Goal: Task Accomplishment & Management: Manage account settings

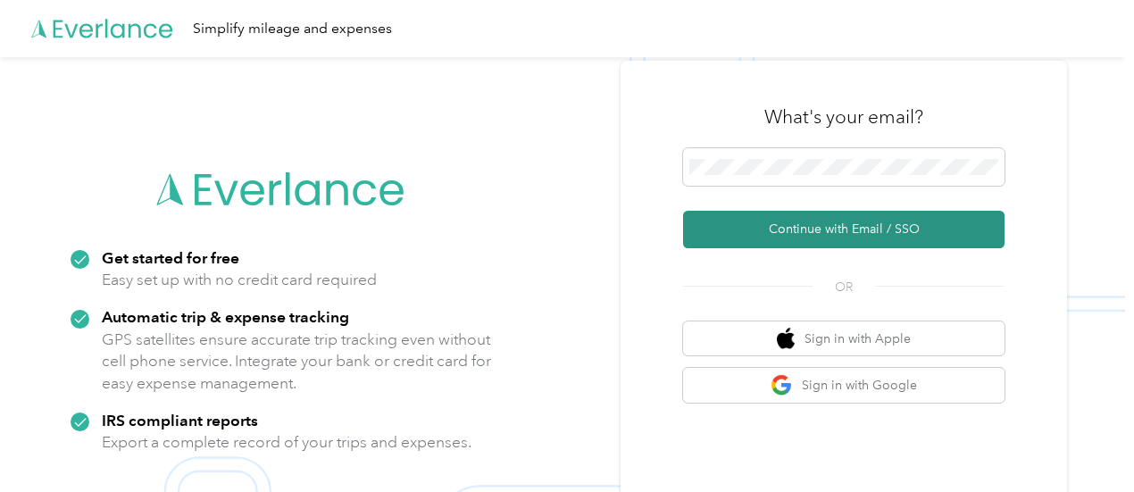
click at [859, 228] on button "Continue with Email / SSO" at bounding box center [843, 230] width 321 height 38
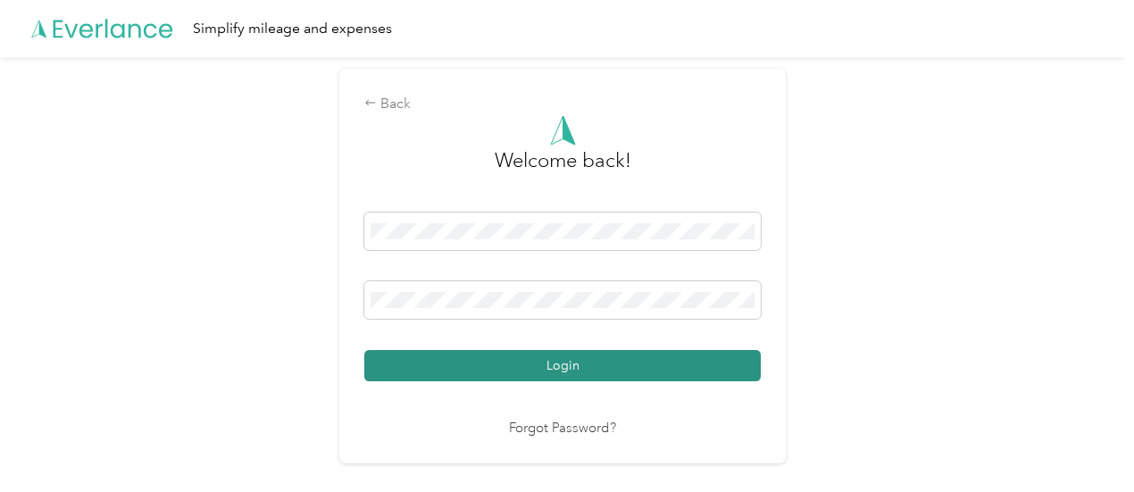
click at [569, 367] on button "Login" at bounding box center [562, 365] width 396 height 31
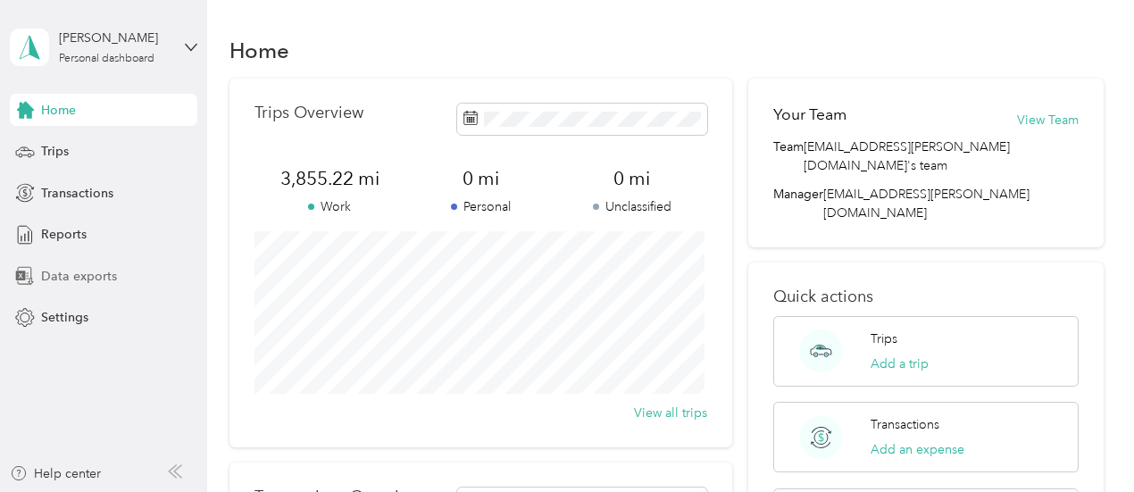
click at [89, 274] on span "Data exports" at bounding box center [79, 276] width 76 height 19
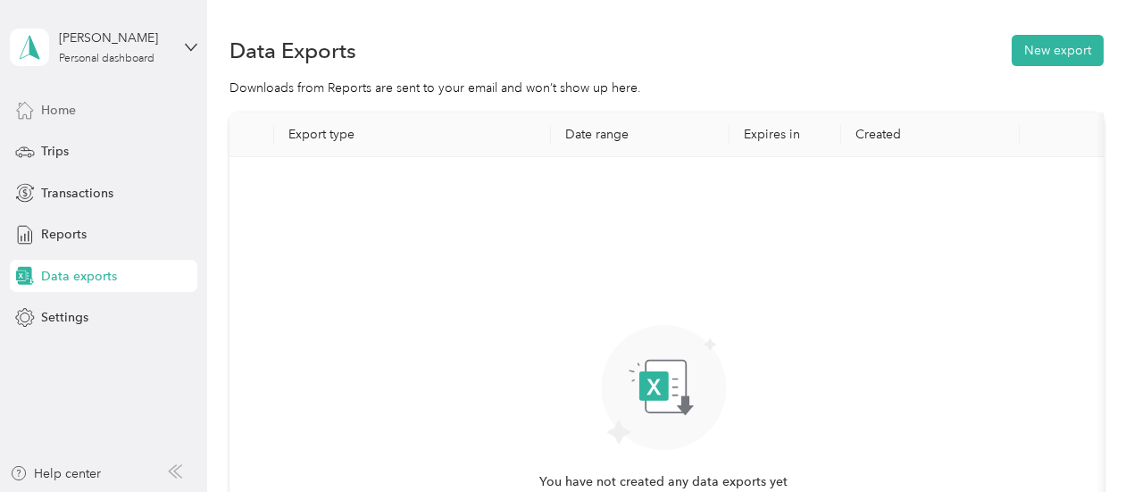
click at [59, 108] on span "Home" at bounding box center [58, 110] width 35 height 19
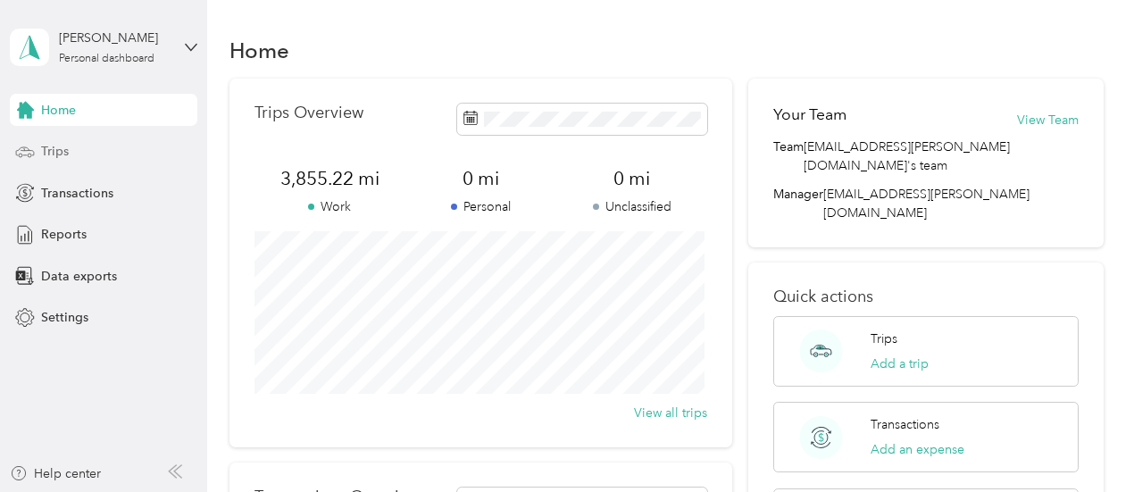
click at [58, 154] on span "Trips" at bounding box center [55, 151] width 28 height 19
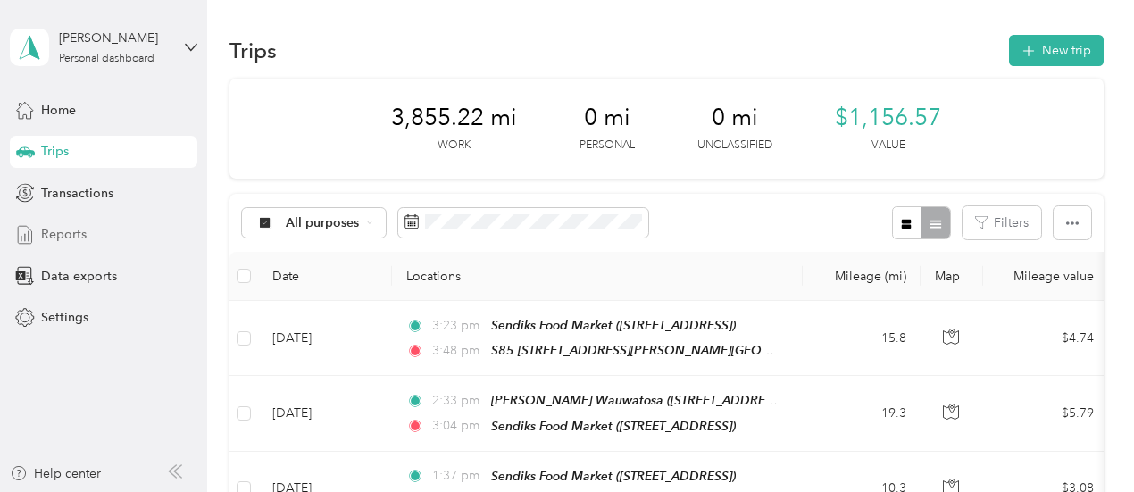
click at [53, 235] on span "Reports" at bounding box center [64, 234] width 46 height 19
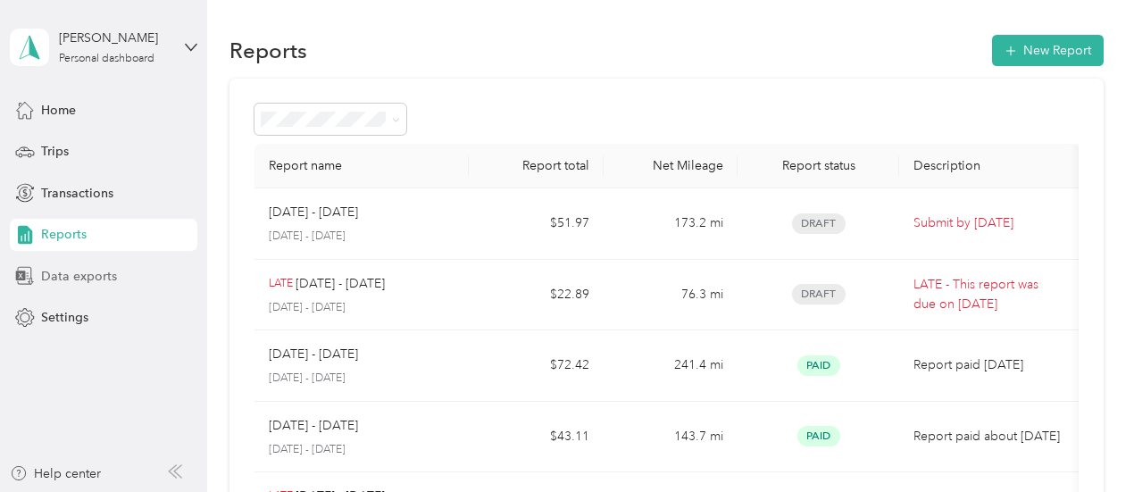
click at [63, 278] on span "Data exports" at bounding box center [79, 276] width 76 height 19
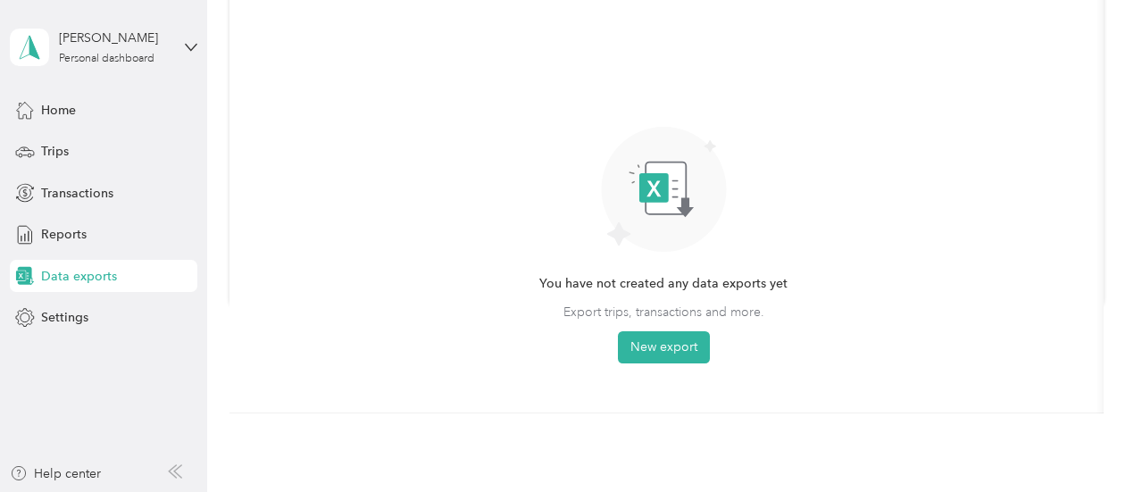
scroll to position [171, 0]
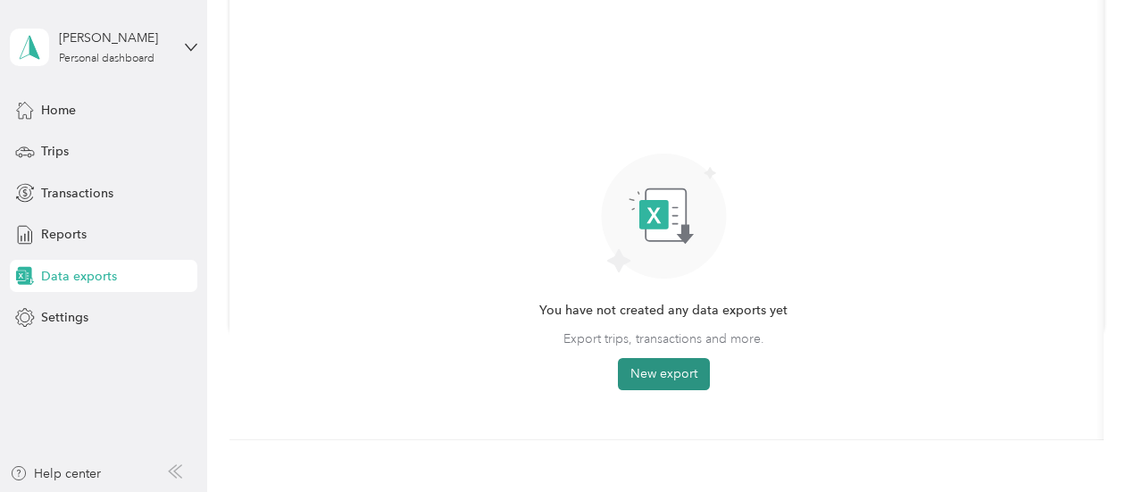
click at [668, 372] on button "New export" at bounding box center [664, 374] width 92 height 32
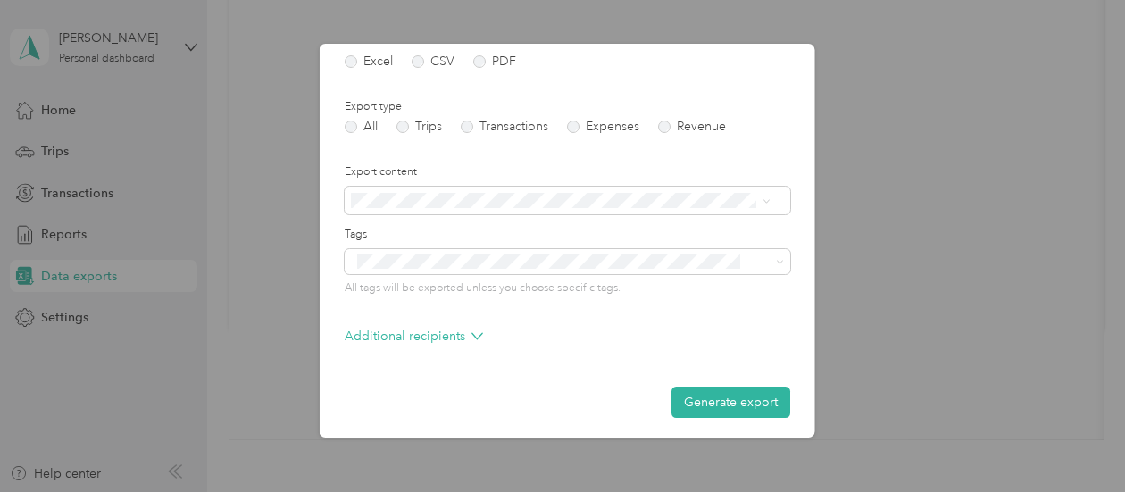
scroll to position [255, 0]
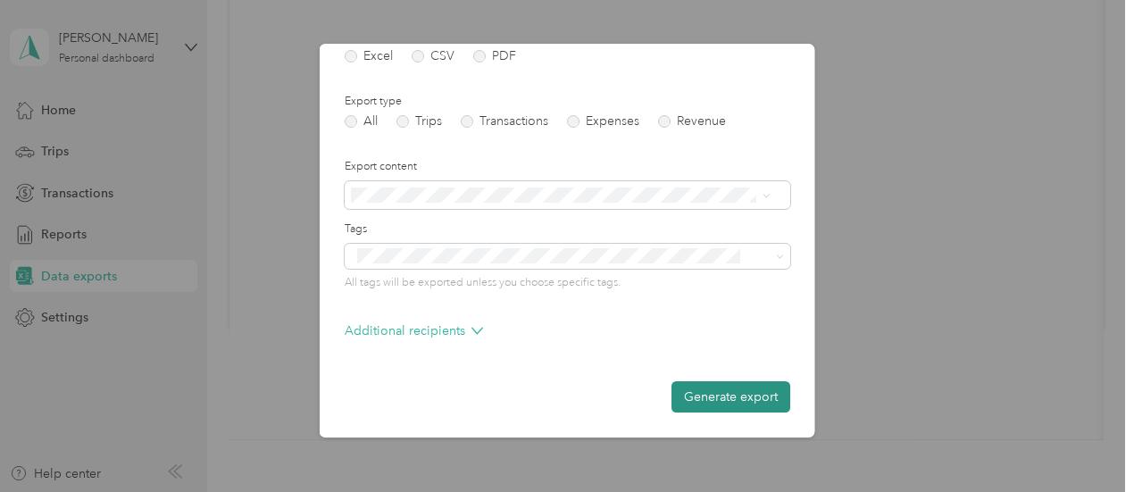
click at [720, 402] on button "Generate export" at bounding box center [730, 396] width 119 height 31
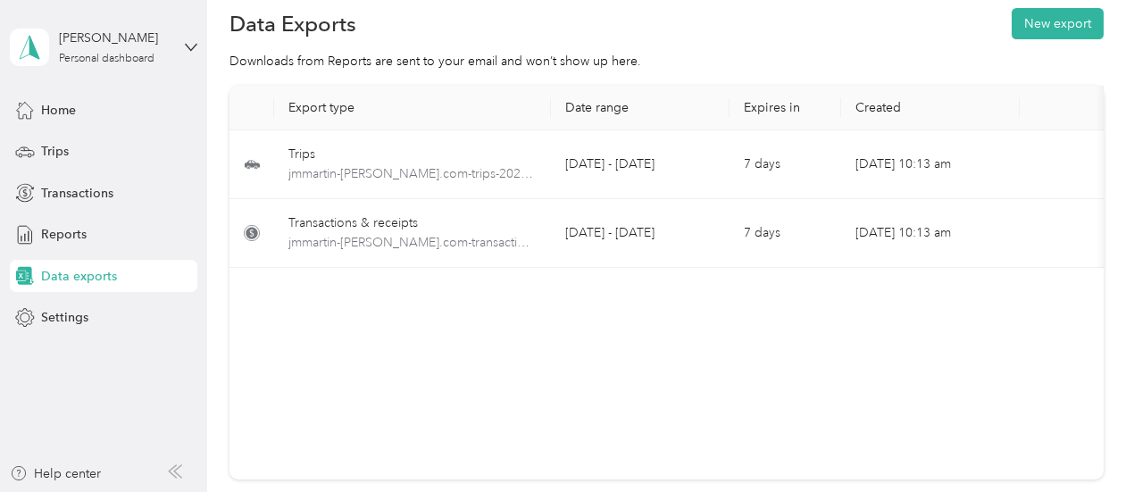
scroll to position [0, 0]
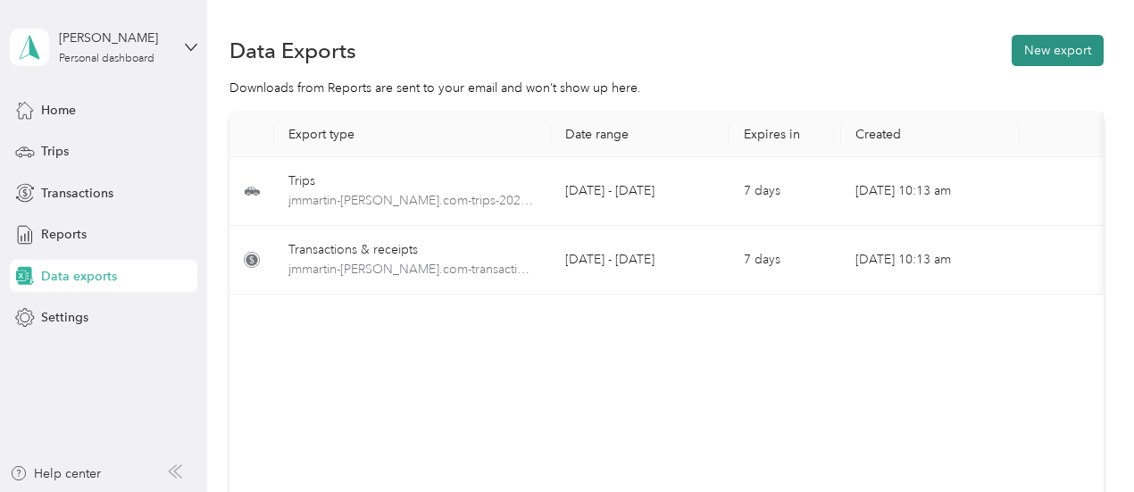
click at [1043, 56] on button "New export" at bounding box center [1058, 50] width 92 height 31
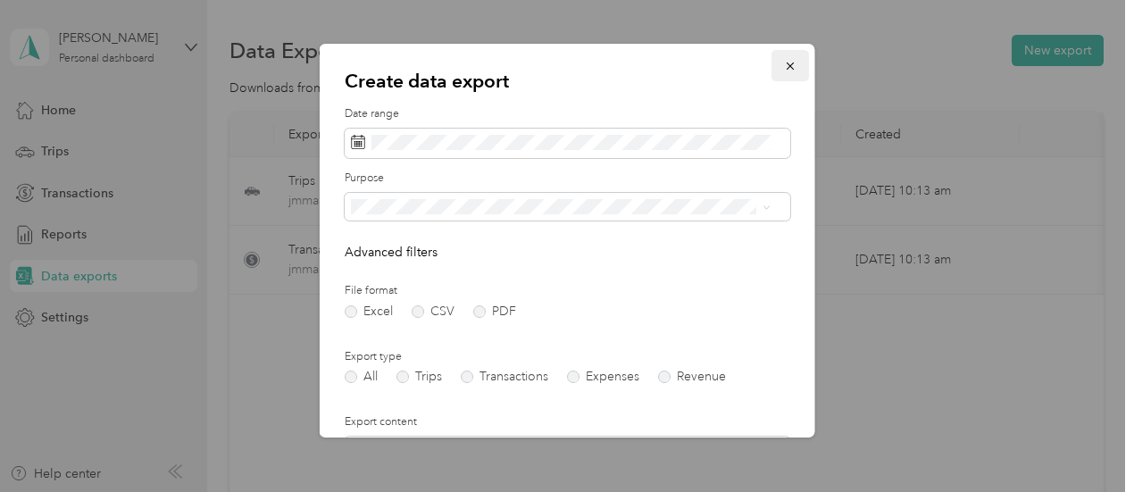
click at [784, 67] on icon "button" at bounding box center [790, 66] width 13 height 13
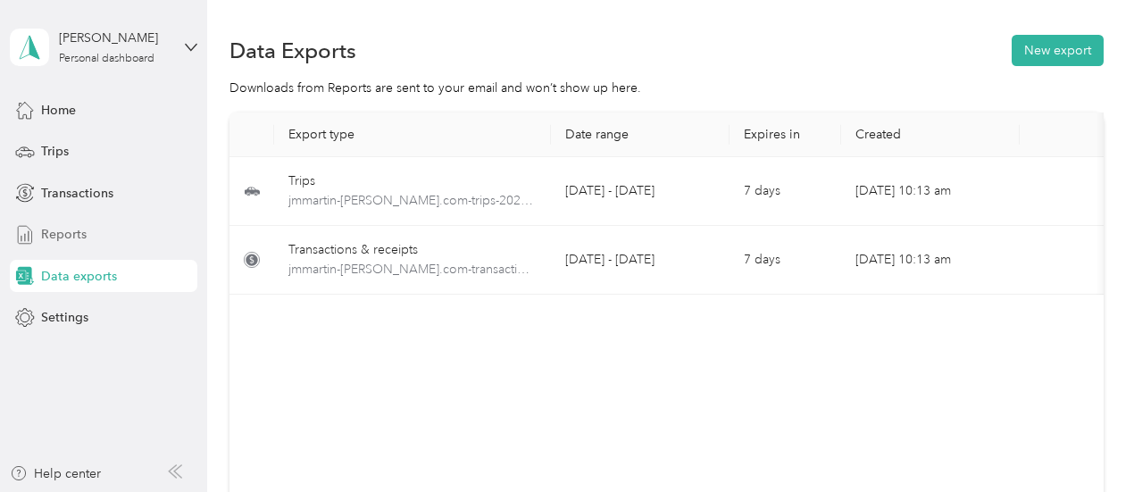
click at [52, 231] on span "Reports" at bounding box center [64, 234] width 46 height 19
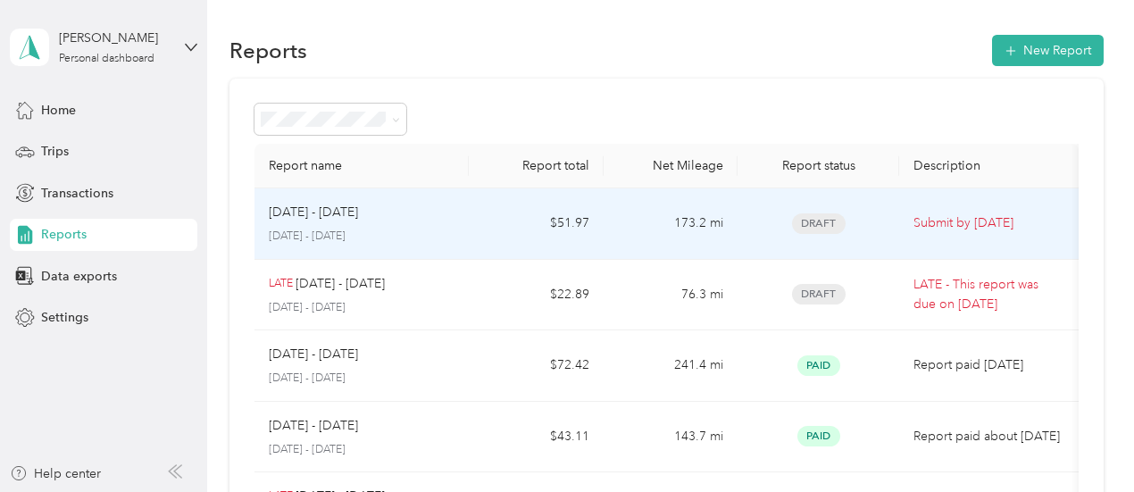
click at [921, 233] on td "Submit by [DATE]" at bounding box center [988, 223] width 179 height 71
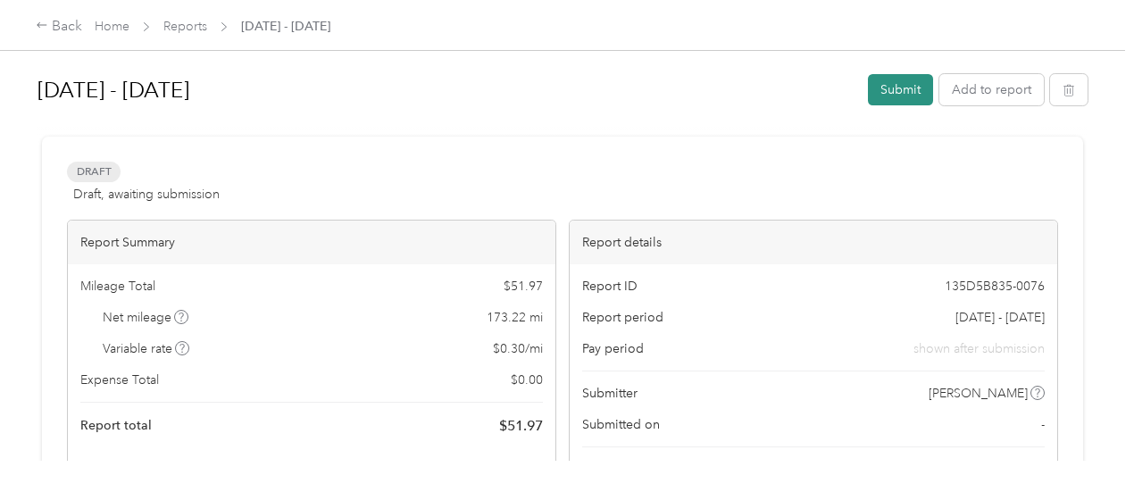
click at [888, 90] on button "Submit" at bounding box center [900, 89] width 65 height 31
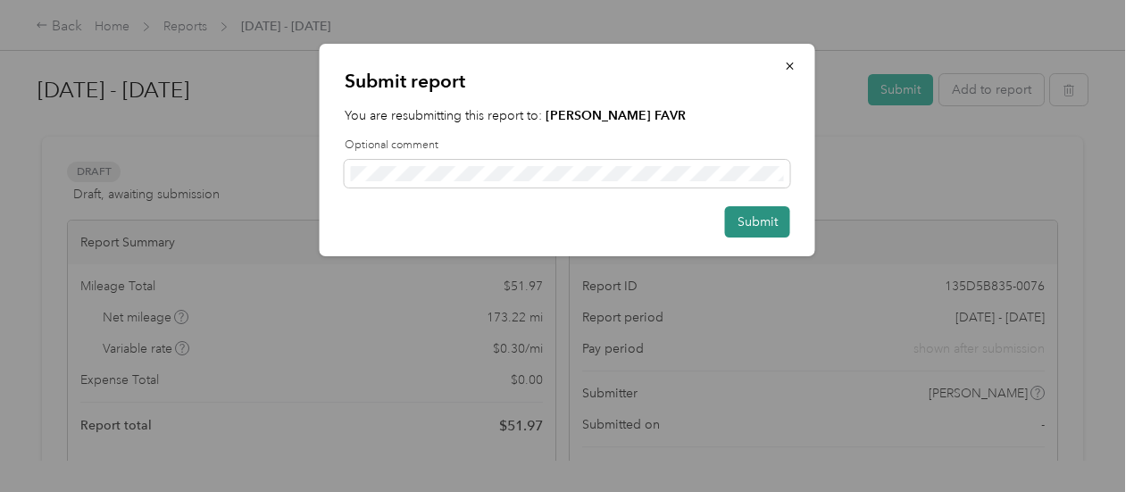
click at [748, 225] on button "Submit" at bounding box center [757, 221] width 65 height 31
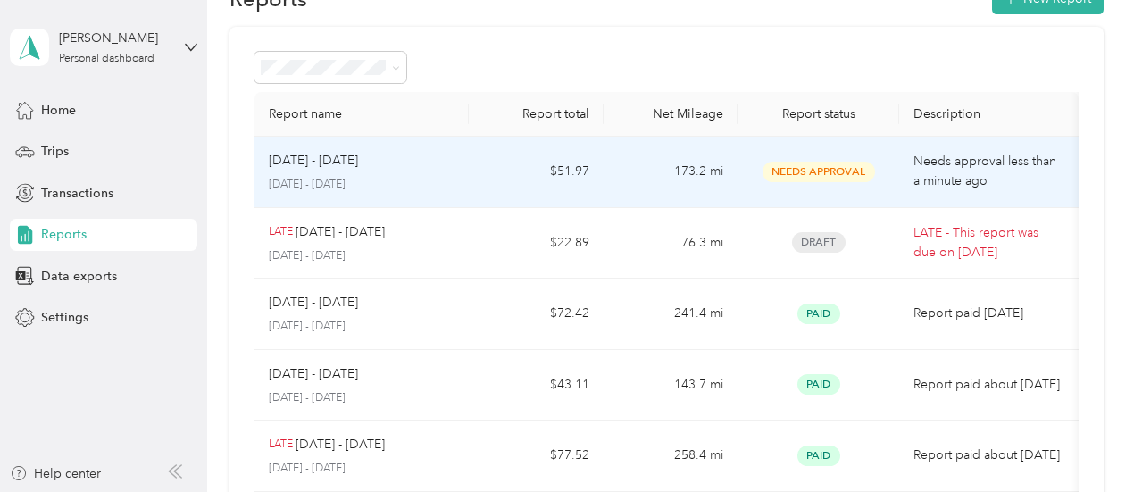
scroll to position [89, 0]
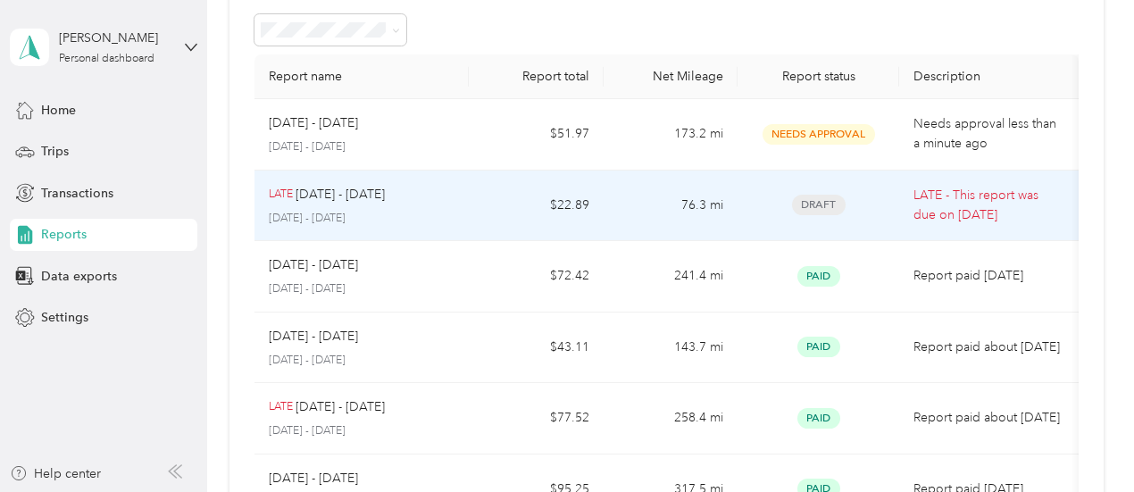
click at [813, 206] on span "Draft" at bounding box center [819, 205] width 54 height 21
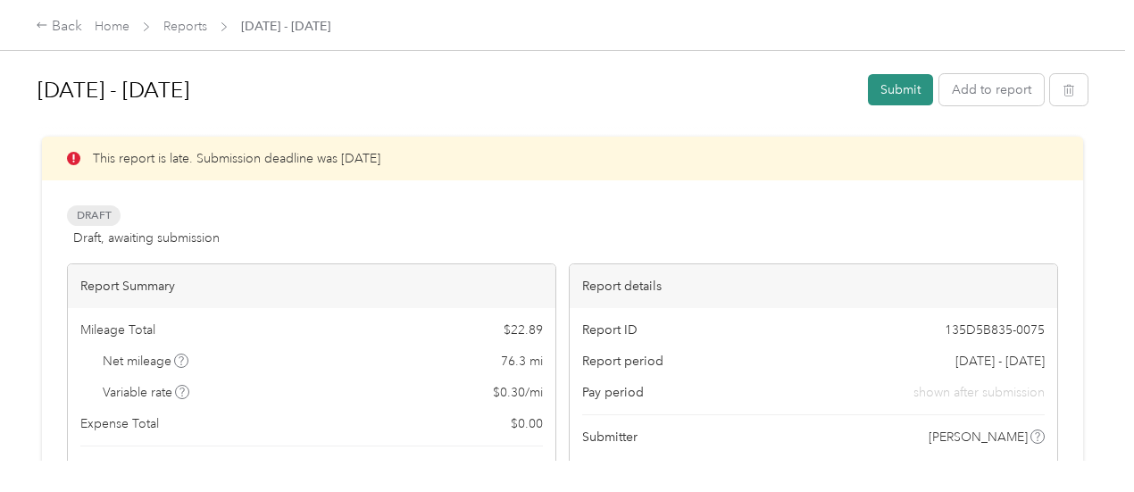
click at [891, 90] on button "Submit" at bounding box center [900, 89] width 65 height 31
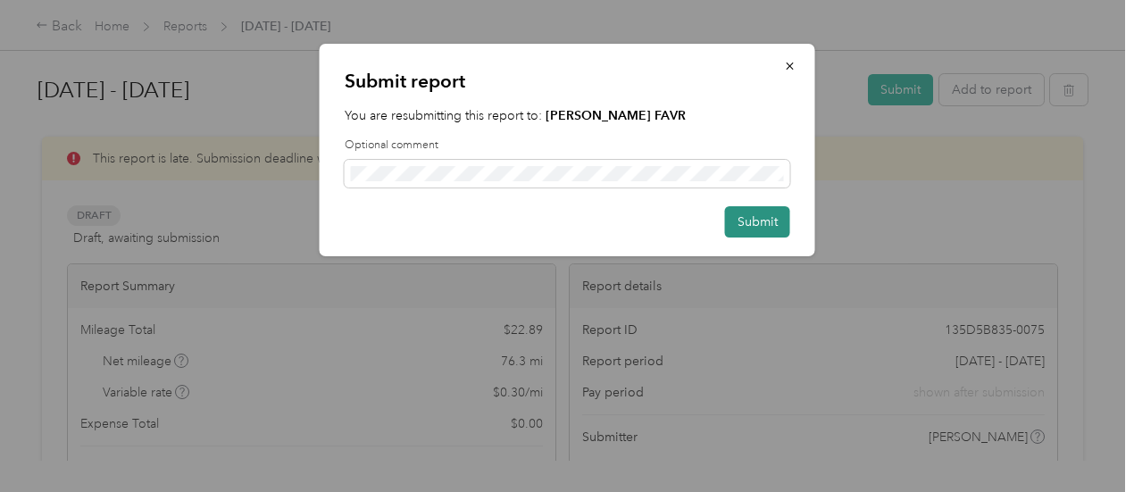
click at [754, 224] on button "Submit" at bounding box center [757, 221] width 65 height 31
